Goal: Task Accomplishment & Management: Manage account settings

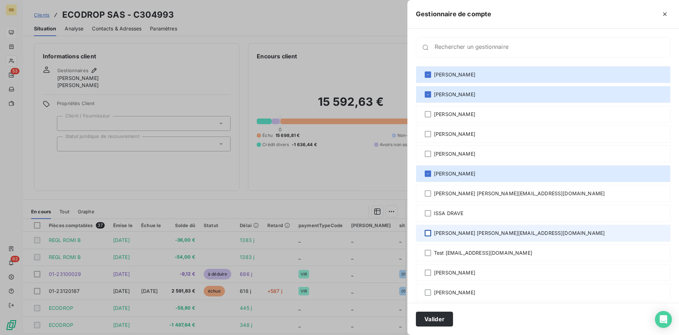
click at [428, 230] on div at bounding box center [427, 233] width 6 height 6
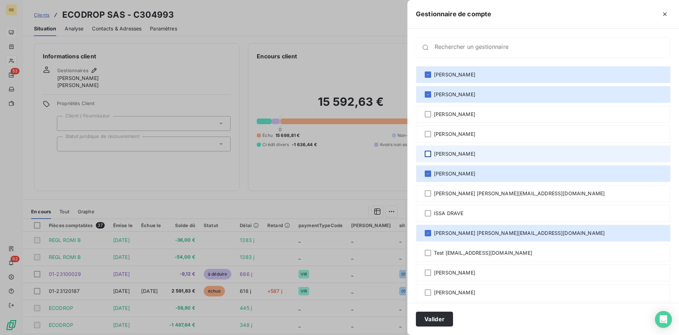
click at [429, 152] on div at bounding box center [427, 154] width 6 height 6
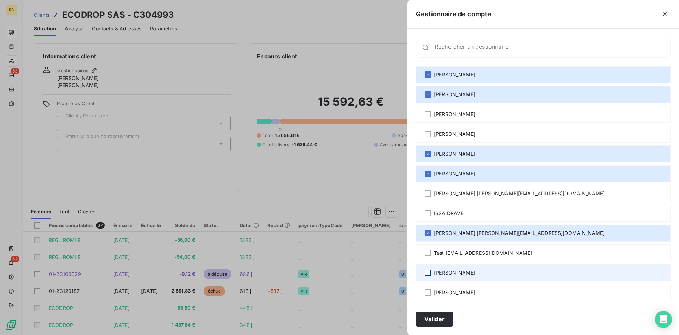
click at [427, 271] on div at bounding box center [427, 272] width 6 height 6
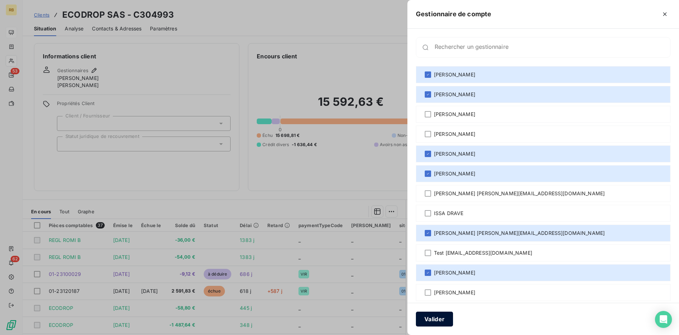
click at [445, 318] on button "Valider" at bounding box center [434, 318] width 37 height 15
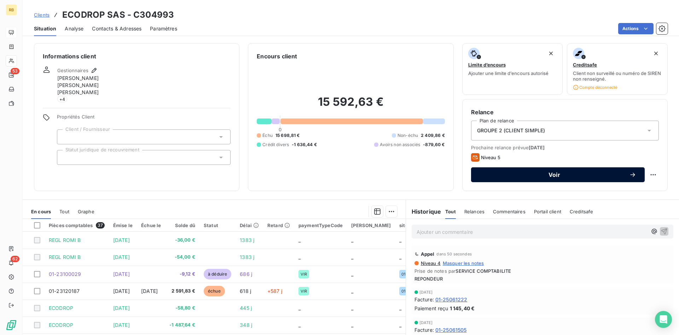
click at [552, 172] on span "Voir" at bounding box center [553, 175] width 149 height 6
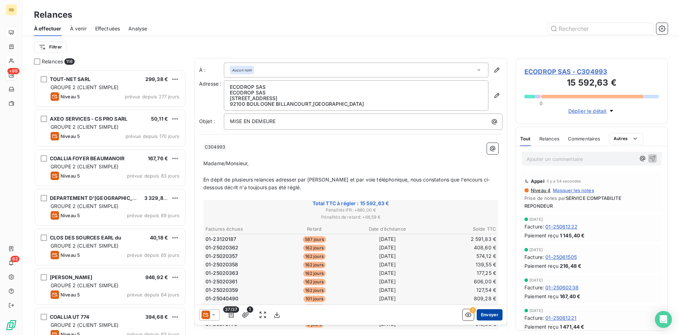
click at [491, 313] on button "Envoyer" at bounding box center [489, 314] width 26 height 11
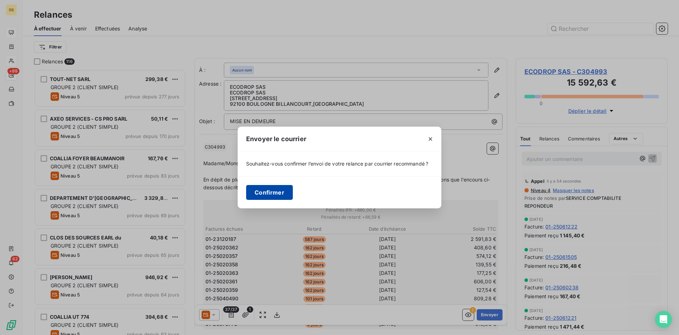
click at [264, 193] on button "Confirmer" at bounding box center [269, 192] width 47 height 15
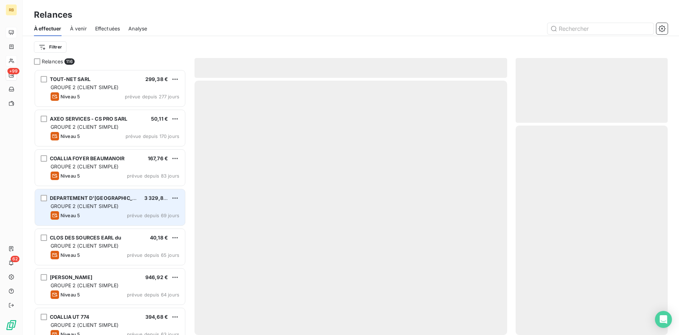
click at [135, 206] on div "GROUPE 2 (CLIENT SIMPLE)" at bounding box center [115, 206] width 129 height 7
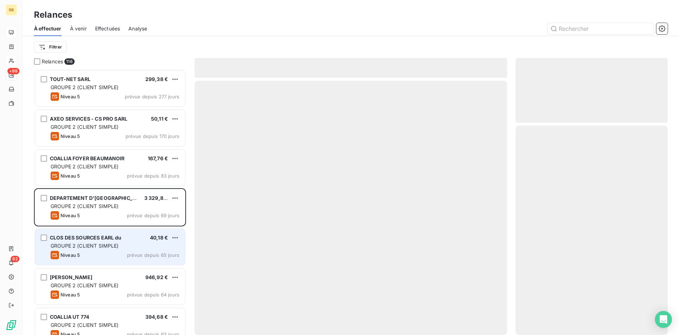
click at [153, 242] on div "GROUPE 2 (CLIENT SIMPLE)" at bounding box center [115, 245] width 129 height 7
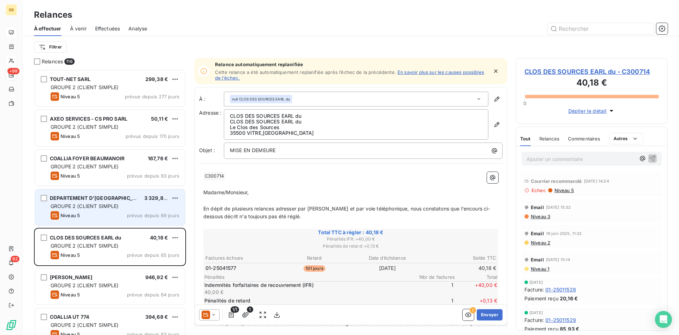
click at [154, 208] on div "GROUPE 2 (CLIENT SIMPLE)" at bounding box center [115, 206] width 129 height 7
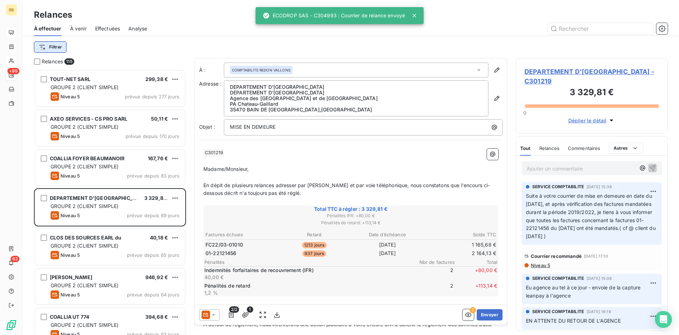
click at [58, 46] on html "RB +99 62 Relances À effectuer À venir Effectuées Analyse Filtrer Relances 115 …" at bounding box center [339, 167] width 679 height 335
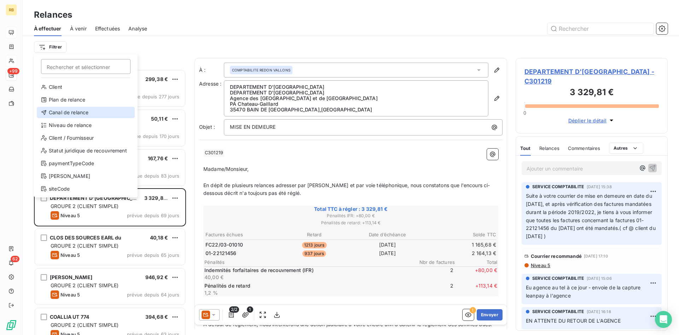
click at [96, 111] on div "Canal de relance" at bounding box center [86, 112] width 98 height 11
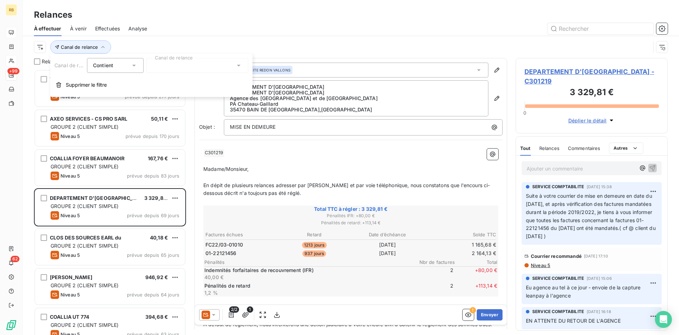
click at [235, 63] on icon at bounding box center [238, 65] width 7 height 7
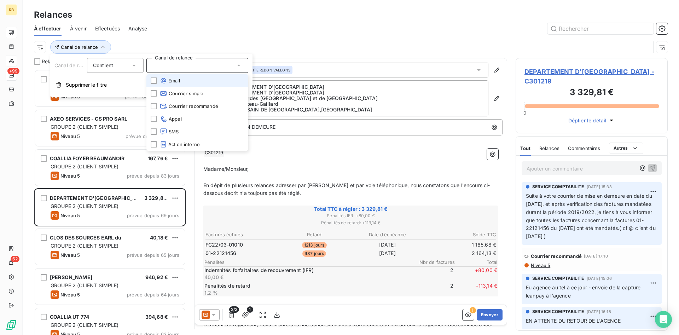
click at [235, 63] on icon at bounding box center [238, 65] width 7 height 7
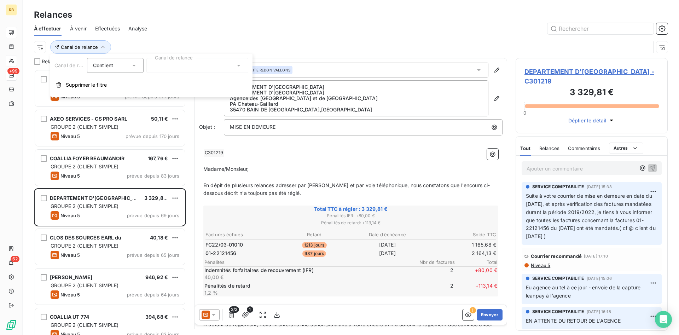
click at [187, 26] on div at bounding box center [411, 28] width 512 height 11
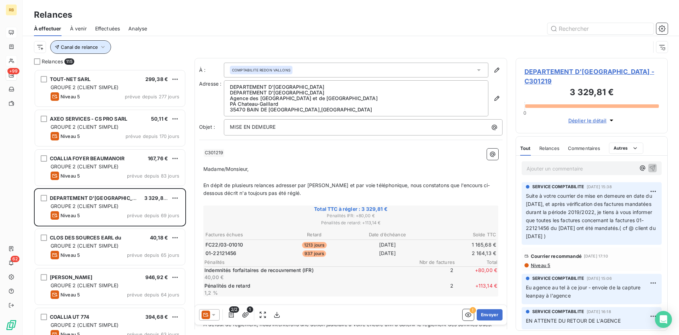
click at [101, 46] on icon "button" at bounding box center [103, 47] width 4 height 2
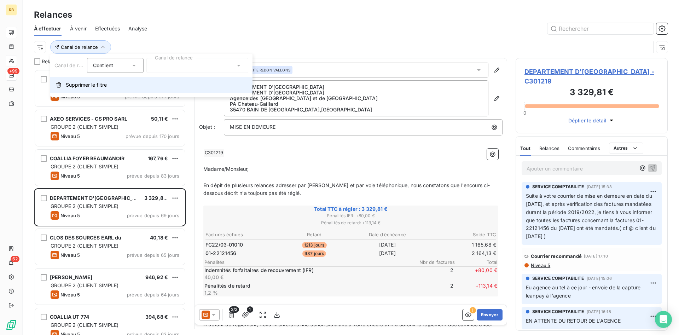
click at [83, 84] on span "Supprimer le filtre" at bounding box center [86, 84] width 41 height 7
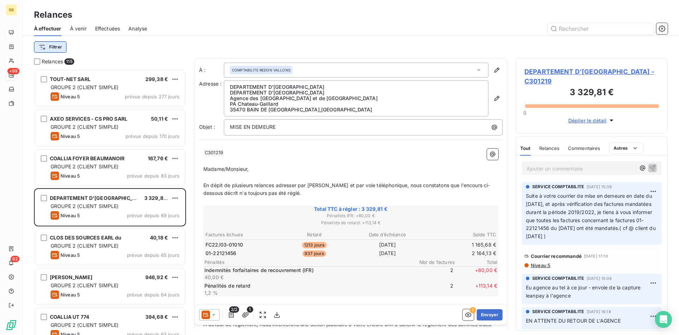
click at [59, 46] on html "RB +99 62 Relances À effectuer À venir Effectuées Analyse Filtrer Relances 115 …" at bounding box center [339, 167] width 679 height 335
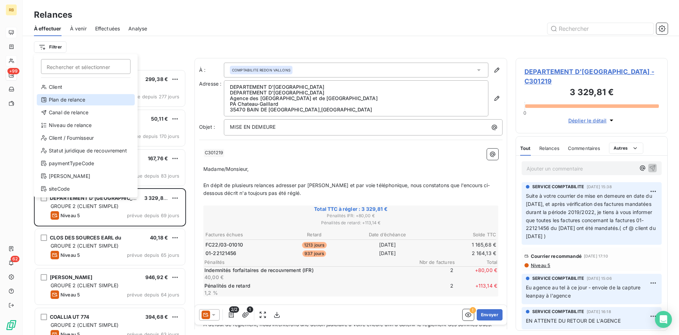
click at [93, 100] on div "Plan de relance" at bounding box center [86, 99] width 98 height 11
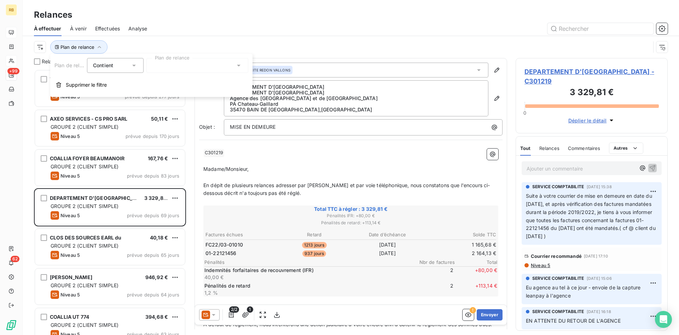
click at [237, 64] on icon at bounding box center [238, 65] width 7 height 7
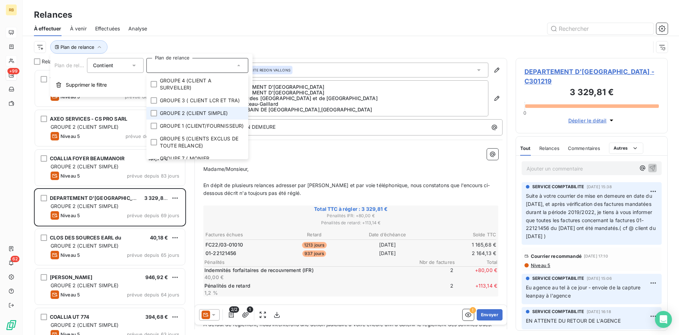
click at [206, 114] on span "GROUPE 2 (CLIENT SIMPLE)" at bounding box center [194, 113] width 68 height 7
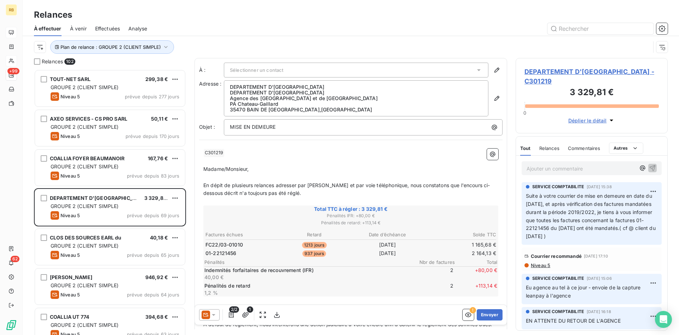
click at [210, 12] on div "Relances" at bounding box center [351, 14] width 656 height 13
click at [38, 45] on html "RB +99 62 Relances À effectuer À venir Effectuées Analyse Plan de relance : GRO…" at bounding box center [339, 167] width 679 height 335
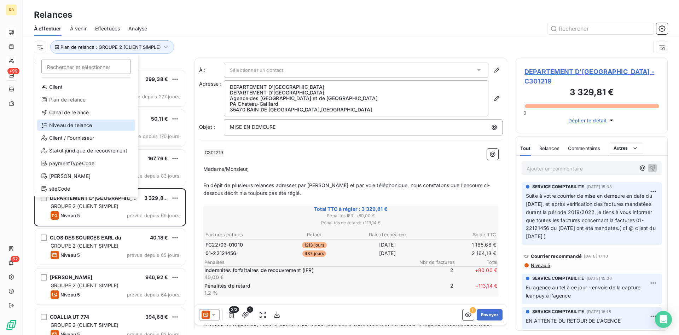
click at [88, 126] on div "Niveau de relance" at bounding box center [86, 124] width 98 height 11
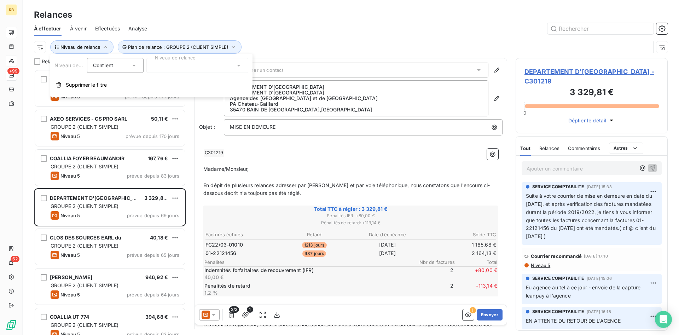
click at [239, 64] on icon at bounding box center [238, 65] width 7 height 7
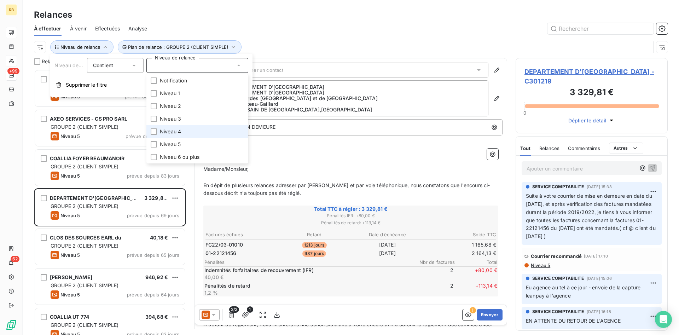
click at [191, 134] on li "Niveau 4" at bounding box center [197, 131] width 102 height 13
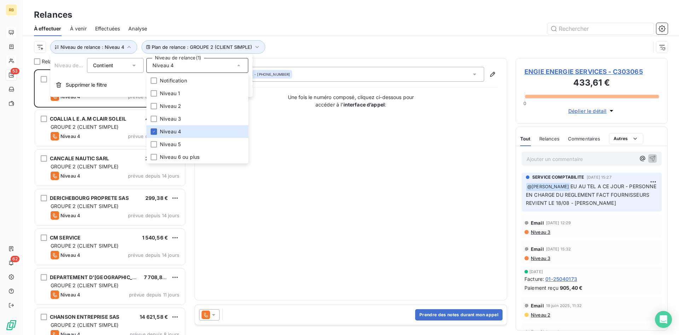
click at [236, 19] on div "Relances" at bounding box center [351, 14] width 656 height 13
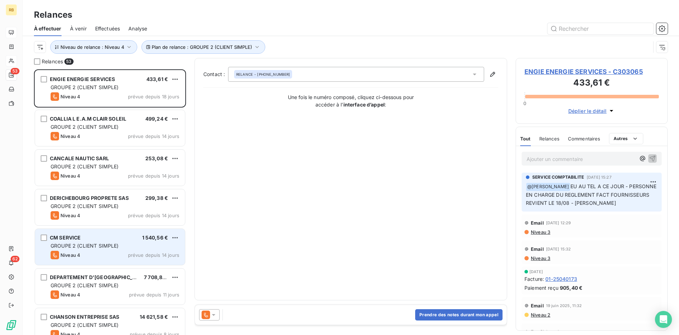
click at [128, 234] on div "CM SERVICE 1 540,56 € GROUPE 2 (CLIENT SIMPLE) Niveau 4 prévue depuis 14 jours" at bounding box center [110, 247] width 150 height 36
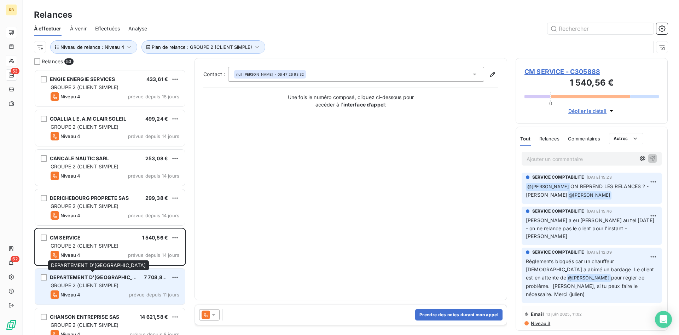
click at [102, 278] on span "DEPARTEMENT D'[GEOGRAPHIC_DATA]" at bounding box center [98, 277] width 97 height 6
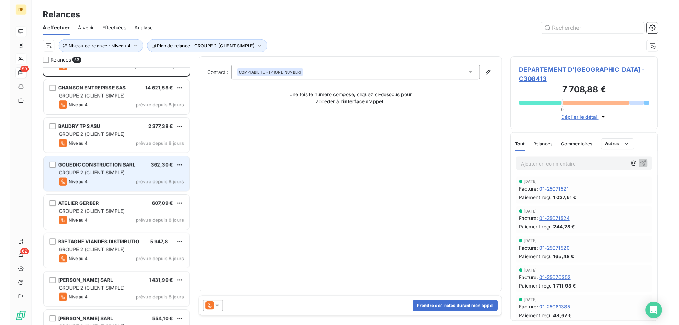
scroll to position [217, 0]
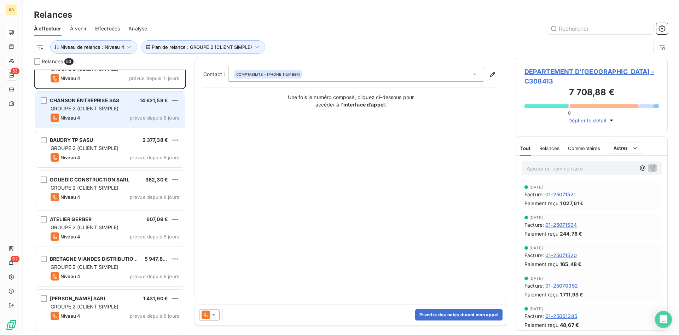
click at [117, 106] on span "GROUPE 2 (CLIENT SIMPLE)" at bounding box center [85, 108] width 68 height 6
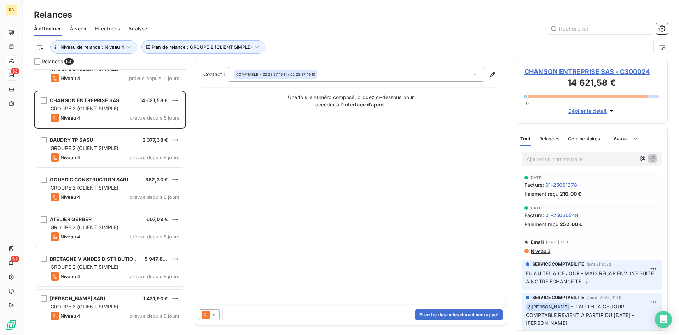
scroll to position [265, 152]
click at [491, 313] on button "Prendre des notes durant mon appel" at bounding box center [458, 314] width 87 height 11
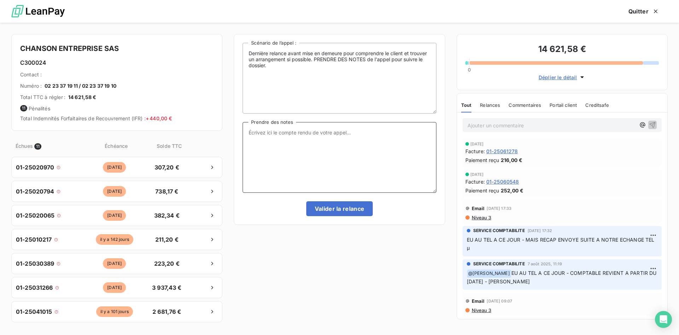
click at [300, 136] on textarea "Prendre des notes" at bounding box center [338, 157] width 193 height 71
click at [289, 133] on textarea "TEL CE JOUR." at bounding box center [338, 157] width 193 height 71
click at [487, 105] on span "Relances" at bounding box center [490, 105] width 20 height 6
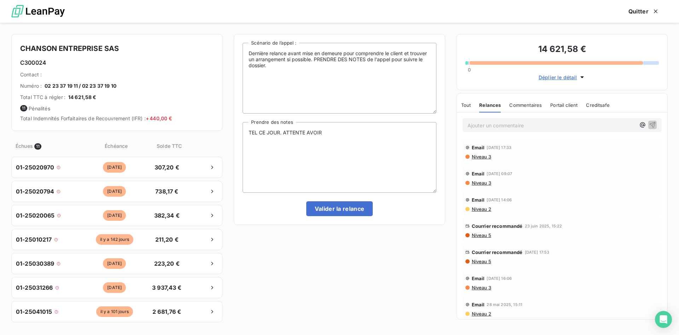
click at [486, 155] on span "Niveau 3" at bounding box center [481, 157] width 20 height 6
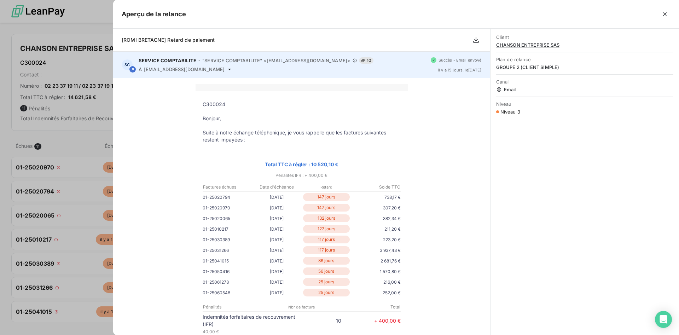
click at [229, 68] on icon at bounding box center [230, 69] width 6 height 6
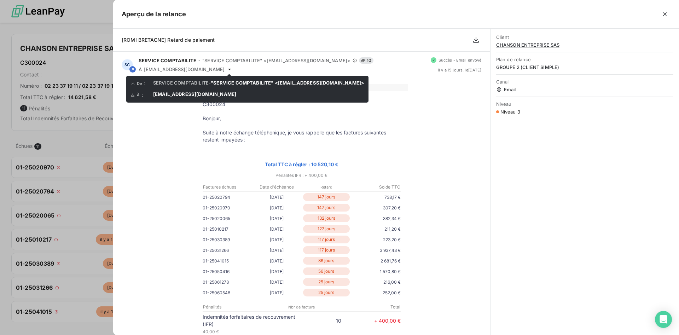
drag, startPoint x: 241, startPoint y: 92, endPoint x: 166, endPoint y: 93, distance: 75.3
click at [166, 93] on div "À : [EMAIL_ADDRESS][DOMAIN_NAME]" at bounding box center [247, 94] width 234 height 7
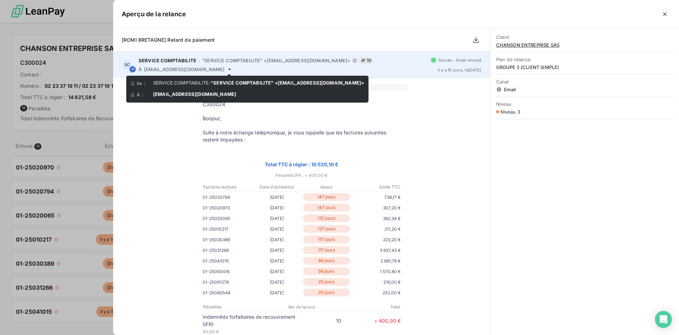
click at [229, 67] on icon at bounding box center [230, 69] width 6 height 6
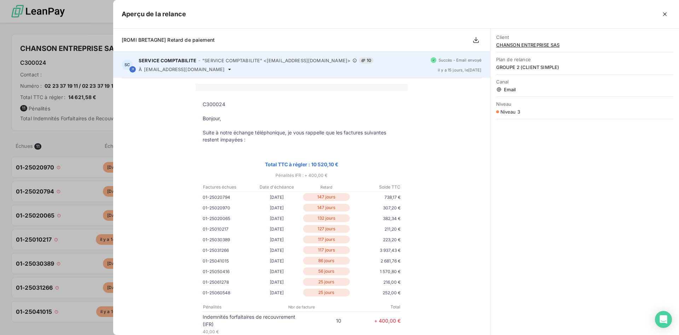
drag, startPoint x: 225, startPoint y: 70, endPoint x: 144, endPoint y: 70, distance: 80.6
click at [144, 70] on div "À [EMAIL_ADDRESS][DOMAIN_NAME]" at bounding box center [282, 69] width 286 height 6
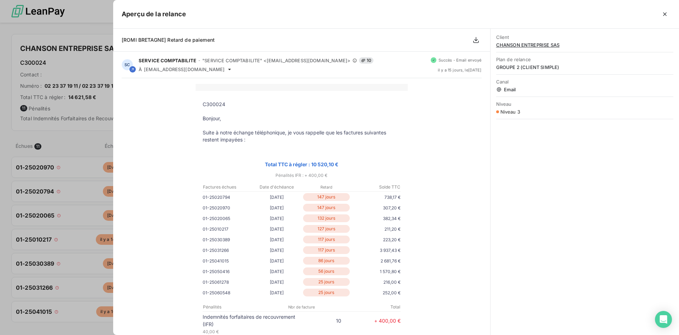
copy span "[EMAIL_ADDRESS][DOMAIN_NAME]"
click at [664, 13] on icon "button" at bounding box center [664, 14] width 7 height 7
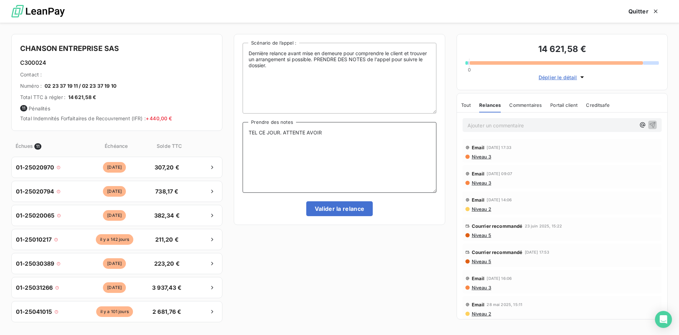
click at [335, 129] on textarea "TEL CE JOUR. ATTENTE AVOIR" at bounding box center [338, 157] width 193 height 71
type textarea "TEL CE JOUR. ATTENTE AVOIR SUR LA LOCAT° DE BENNES GRATUITE SUR TOUTES LES AGEN…"
click at [359, 213] on button "Valider la relance" at bounding box center [339, 208] width 67 height 15
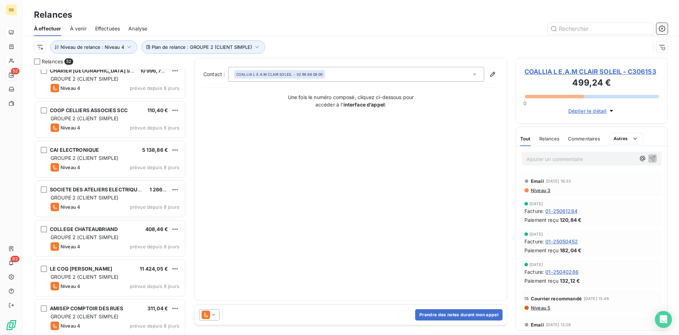
scroll to position [1118, 0]
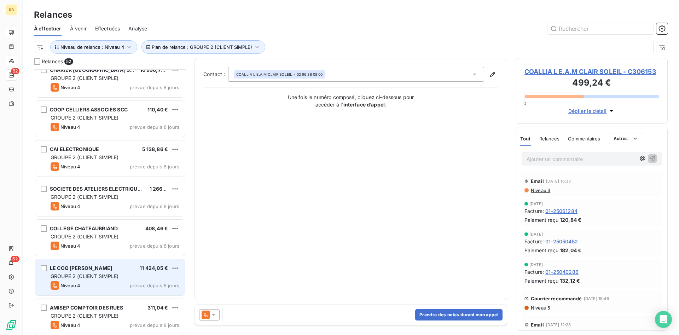
click at [124, 269] on div "LE COQ [PERSON_NAME] 11 424,05 €" at bounding box center [115, 268] width 129 height 6
